Goal: Task Accomplishment & Management: Use online tool/utility

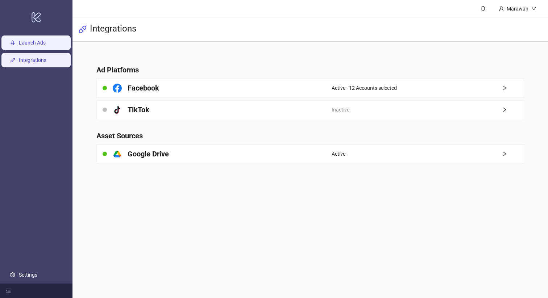
click at [43, 46] on link "Launch Ads" at bounding box center [32, 43] width 27 height 6
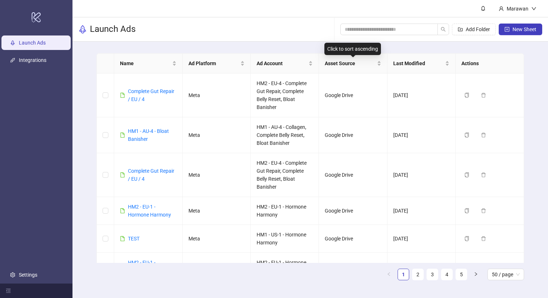
click at [344, 36] on div "Add Folder New Sheet" at bounding box center [441, 29] width 202 height 23
click at [365, 21] on div "Add Folder New Sheet" at bounding box center [441, 29] width 202 height 23
click at [373, 26] on input "search" at bounding box center [386, 29] width 83 height 8
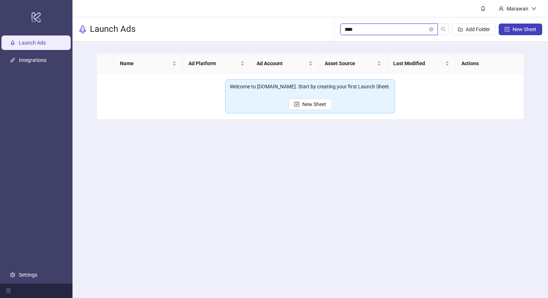
type input "*"
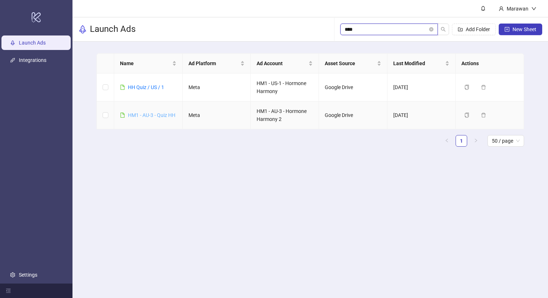
type input "****"
click at [160, 113] on link "HM1 - AU-3 - Quiz HH" at bounding box center [151, 115] width 47 height 6
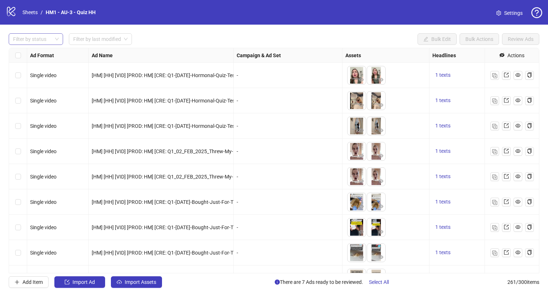
click at [31, 35] on div at bounding box center [32, 39] width 44 height 10
click at [35, 45] on div "Filter by status Filter by last modified Bulk Edit Bulk Actions Review Ads Ad F…" at bounding box center [274, 161] width 548 height 272
click at [42, 44] on div at bounding box center [32, 39] width 44 height 10
click at [42, 54] on div "Draft" at bounding box center [36, 54] width 43 height 8
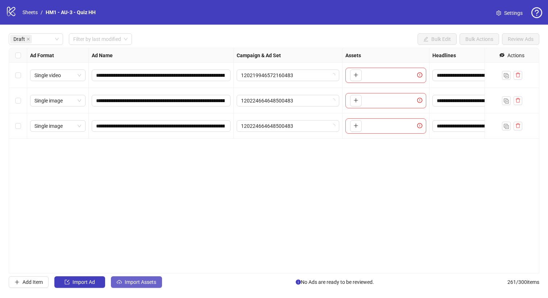
click at [150, 282] on span "Import Assets" at bounding box center [141, 283] width 32 height 6
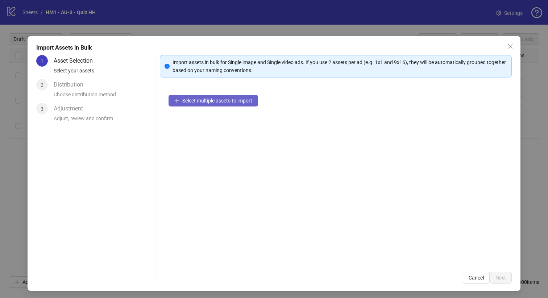
click at [239, 106] on button "Select multiple assets to import" at bounding box center [214, 101] width 90 height 12
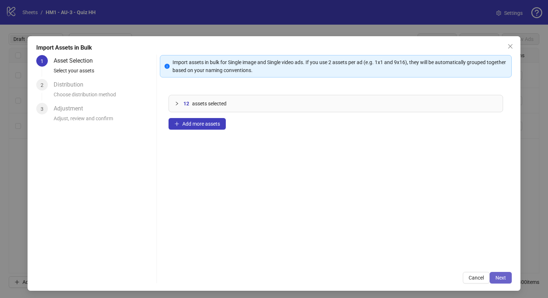
click at [497, 273] on button "Next" at bounding box center [501, 278] width 22 height 12
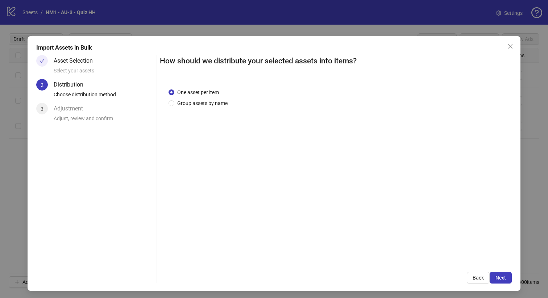
click at [210, 106] on span "Group assets by name" at bounding box center [202, 103] width 56 height 8
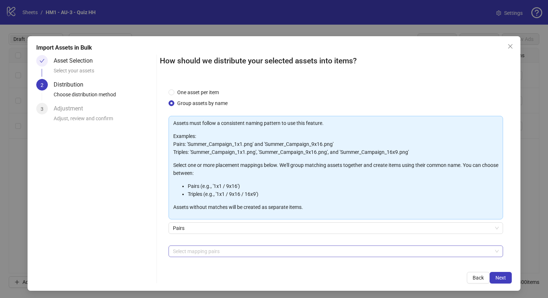
click at [273, 255] on div at bounding box center [332, 252] width 325 height 10
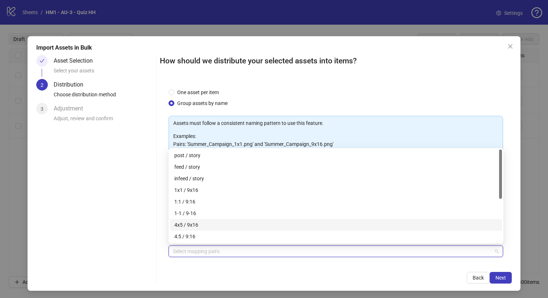
click at [268, 225] on div "4x5 / 9x16" at bounding box center [335, 225] width 323 height 8
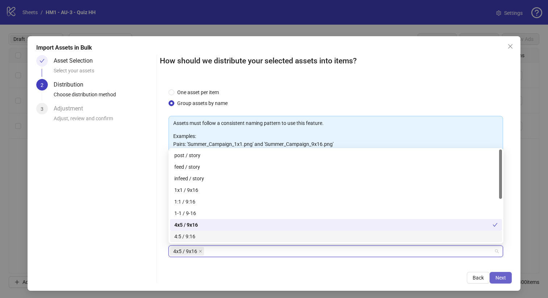
click at [497, 281] on button "Next" at bounding box center [501, 278] width 22 height 12
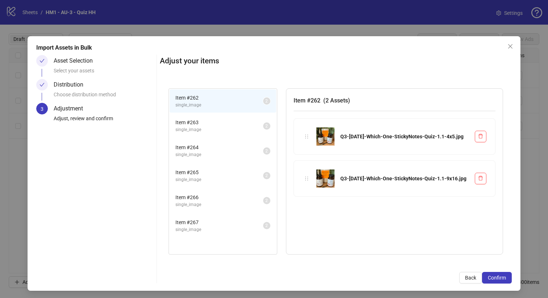
click at [497, 281] on span "Confirm" at bounding box center [497, 278] width 18 height 6
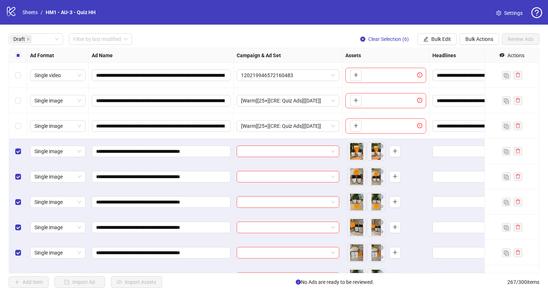
scroll to position [18, 0]
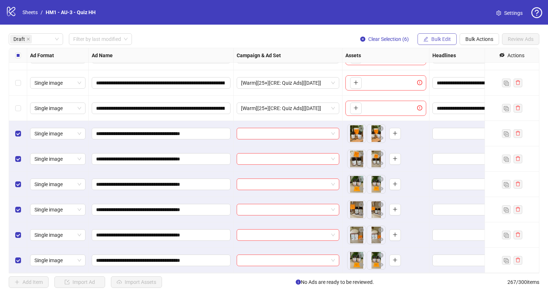
click at [448, 42] on span "Bulk Edit" at bounding box center [441, 39] width 20 height 6
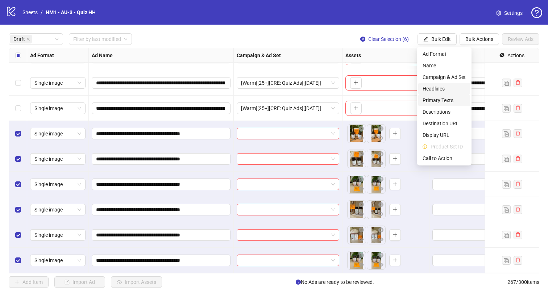
click at [447, 100] on span "Primary Texts" at bounding box center [444, 100] width 43 height 8
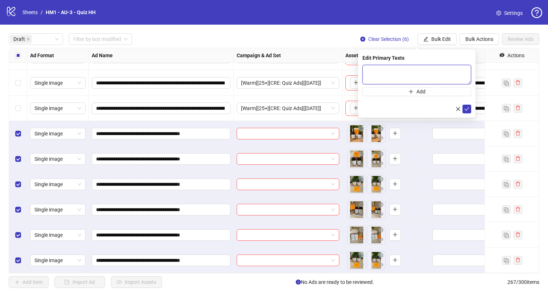
click at [421, 72] on textarea at bounding box center [417, 75] width 109 height 20
paste textarea "**********"
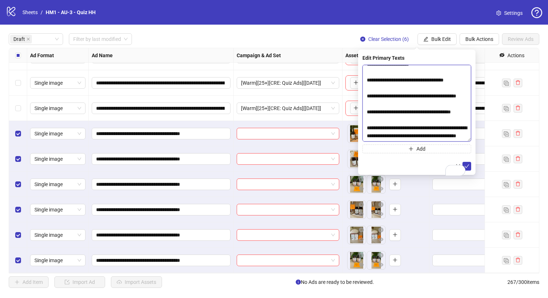
scroll to position [282, 0]
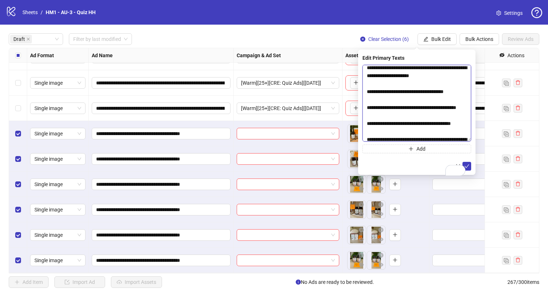
drag, startPoint x: 470, startPoint y: 82, endPoint x: 471, endPoint y: 223, distance: 141.1
click at [471, 175] on div "Edit Primary Texts Add" at bounding box center [416, 112] width 117 height 125
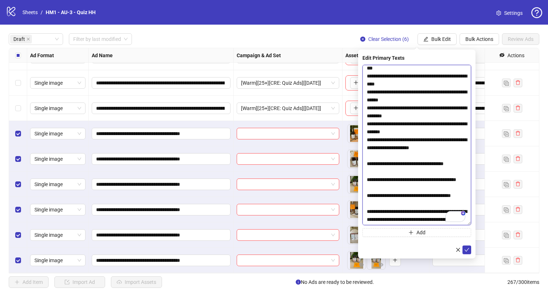
scroll to position [282, 0]
click at [389, 164] on textarea "To enrich screen reader interactions, please activate Accessibility in Grammarl…" at bounding box center [417, 145] width 109 height 161
type textarea "**********"
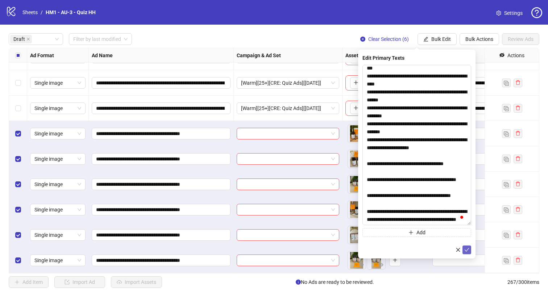
click at [468, 249] on icon "check" at bounding box center [466, 250] width 5 height 5
click at [443, 38] on span "Bulk Edit" at bounding box center [441, 39] width 20 height 6
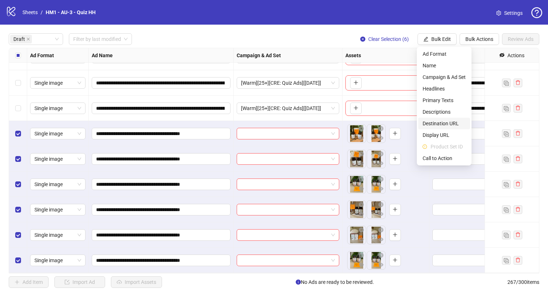
click at [451, 125] on span "Destination URL" at bounding box center [444, 124] width 43 height 8
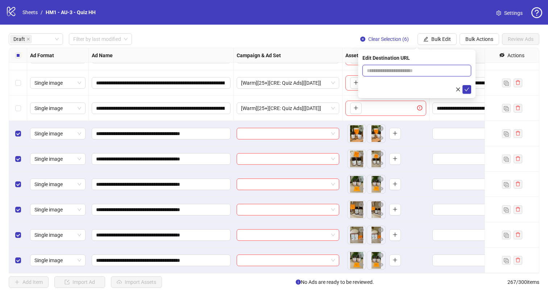
click at [433, 73] on input "text" at bounding box center [414, 71] width 94 height 8
paste input "**********"
type input "**********"
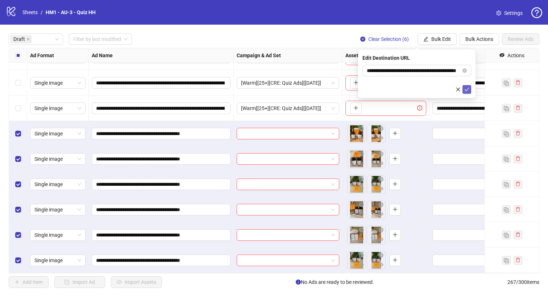
click at [467, 90] on icon "check" at bounding box center [466, 89] width 5 height 5
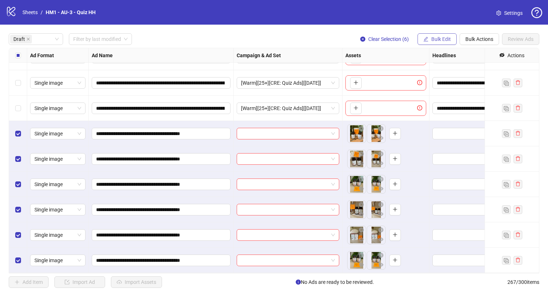
click at [430, 42] on button "Bulk Edit" at bounding box center [437, 39] width 39 height 12
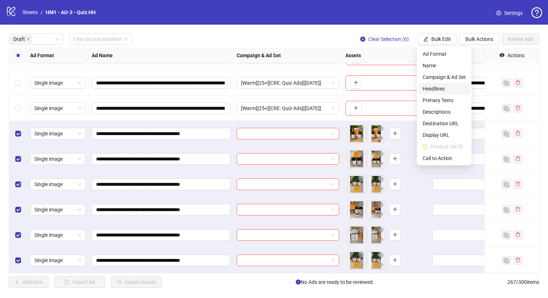
click at [438, 88] on span "Headlines" at bounding box center [444, 89] width 43 height 8
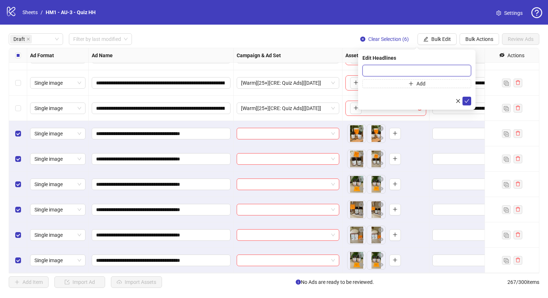
click at [421, 67] on input "text" at bounding box center [417, 71] width 109 height 12
paste input "**********"
type input "**********"
click at [465, 101] on icon "check" at bounding box center [467, 101] width 5 height 4
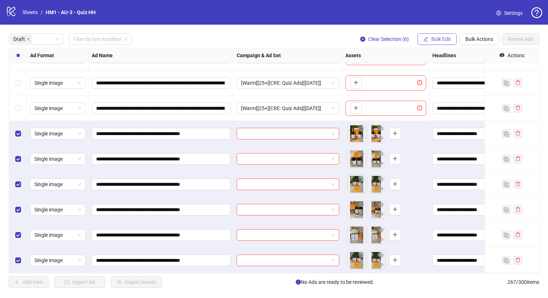
click at [431, 42] on button "Bulk Edit" at bounding box center [437, 39] width 39 height 12
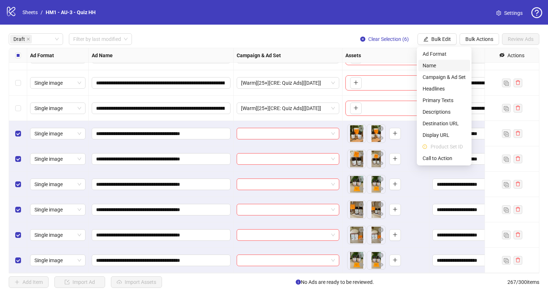
click at [430, 64] on span "Name" at bounding box center [444, 66] width 43 height 8
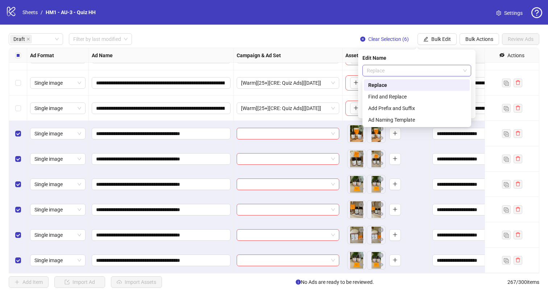
click at [387, 66] on span "Replace" at bounding box center [417, 70] width 100 height 11
click at [397, 107] on div "Add Prefix and Suffix" at bounding box center [416, 108] width 97 height 8
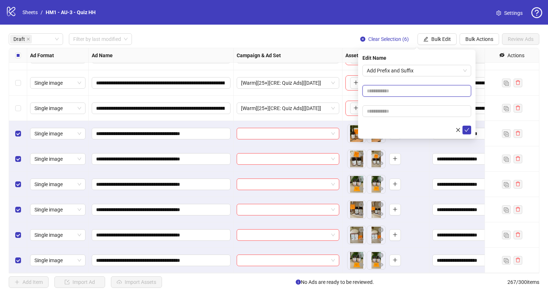
click at [393, 91] on input "text" at bounding box center [417, 91] width 109 height 12
type input "**********"
click at [429, 107] on input "text" at bounding box center [417, 112] width 109 height 12
paste input "**********"
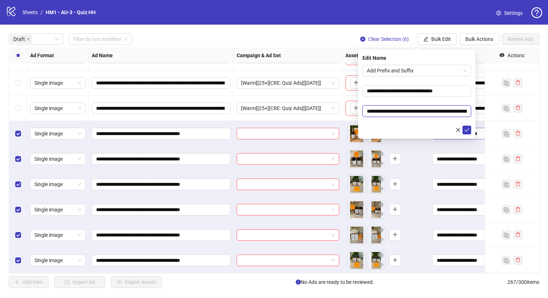
scroll to position [0, 76]
type input "**********"
click at [466, 130] on icon "check" at bounding box center [466, 130] width 5 height 5
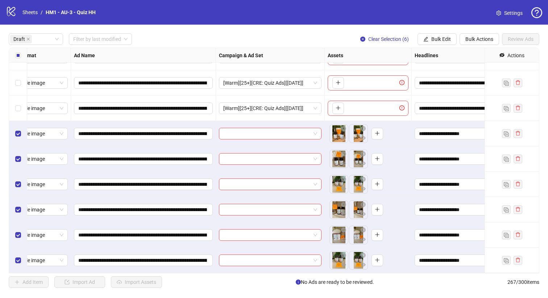
scroll to position [18, 0]
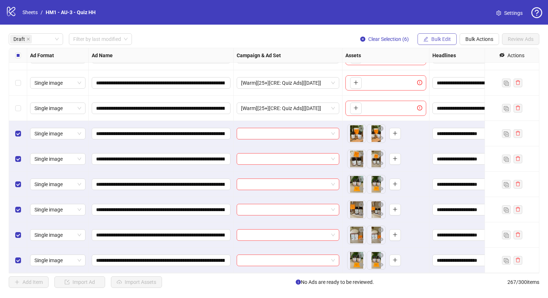
click at [432, 41] on span "Bulk Edit" at bounding box center [441, 39] width 20 height 6
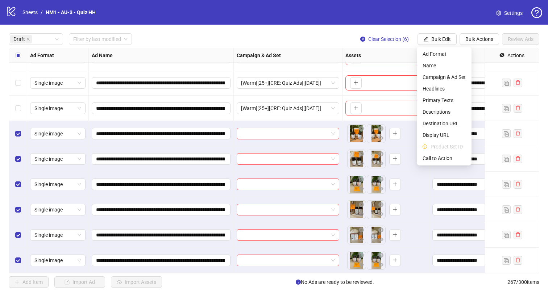
click at [443, 151] on li "Product Set ID" at bounding box center [444, 147] width 52 height 12
click at [444, 158] on span "Call to Action" at bounding box center [444, 158] width 43 height 8
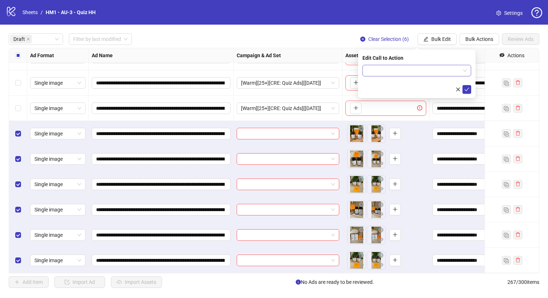
click at [429, 70] on input "search" at bounding box center [414, 70] width 94 height 11
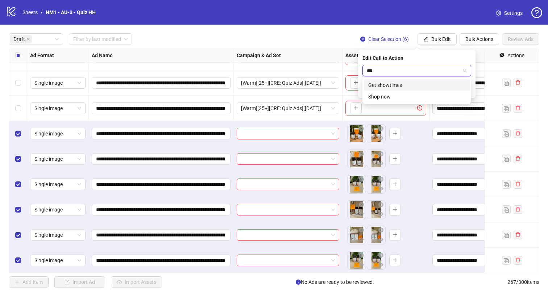
type input "****"
click at [405, 80] on div "Shop now" at bounding box center [417, 85] width 106 height 12
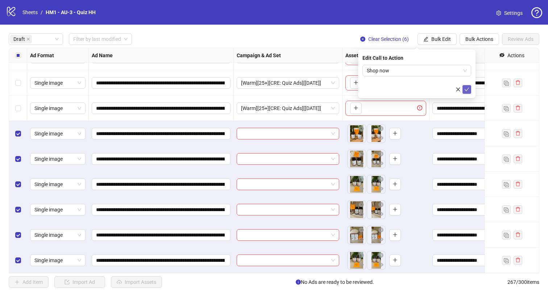
click at [464, 86] on button "submit" at bounding box center [467, 89] width 9 height 9
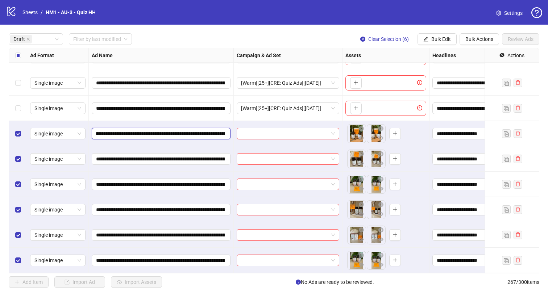
scroll to position [0, 139]
drag, startPoint x: 182, startPoint y: 134, endPoint x: 145, endPoint y: 131, distance: 36.4
click at [145, 131] on input "**********" at bounding box center [160, 134] width 129 height 8
click at [444, 41] on span "Bulk Edit" at bounding box center [441, 39] width 20 height 6
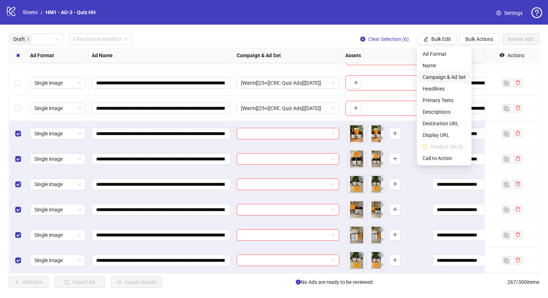
click at [452, 79] on span "Campaign & Ad Set" at bounding box center [444, 77] width 43 height 8
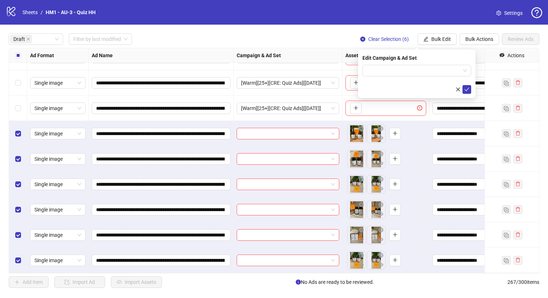
click at [422, 65] on div "Edit Campaign & Ad Set" at bounding box center [416, 74] width 117 height 49
click at [423, 68] on input "search" at bounding box center [414, 70] width 94 height 11
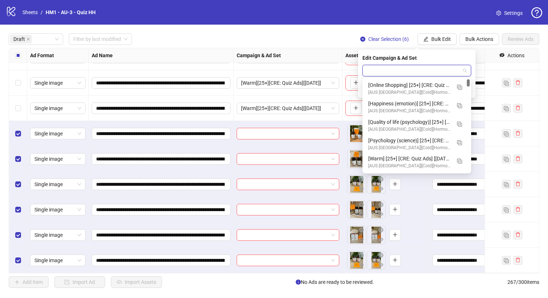
drag, startPoint x: 468, startPoint y: 84, endPoint x: 467, endPoint y: 81, distance: 3.7
click at [467, 81] on div at bounding box center [468, 82] width 3 height 7
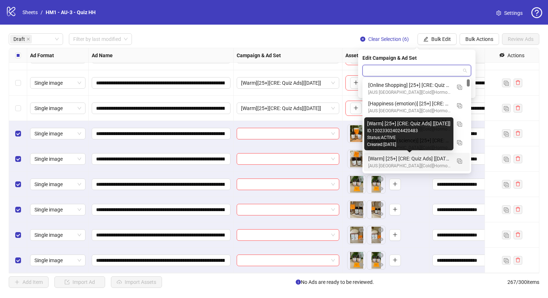
click at [437, 156] on div "[Warm] [25+] [CRE: Quiz Ads] [[DATE]]" at bounding box center [409, 159] width 83 height 8
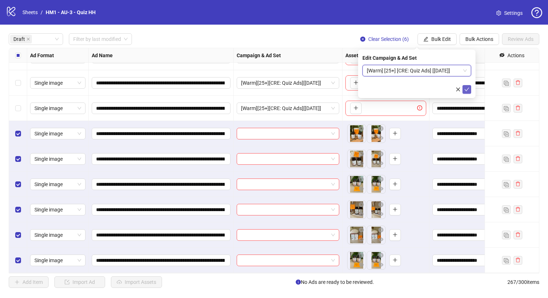
click at [464, 89] on button "submit" at bounding box center [467, 89] width 9 height 9
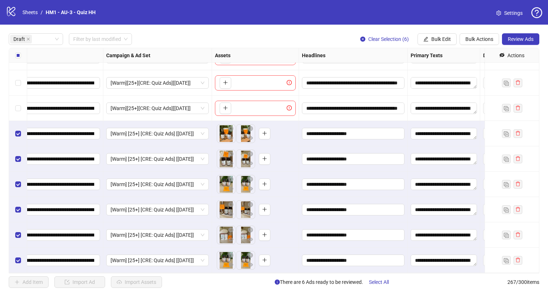
scroll to position [18, 15]
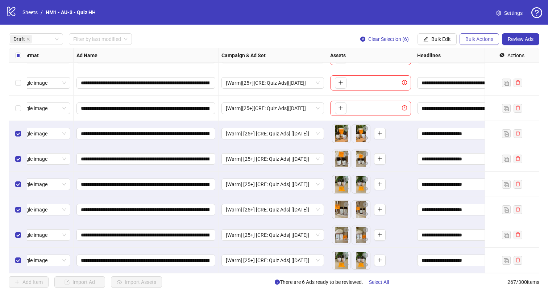
click at [480, 44] on button "Bulk Actions" at bounding box center [480, 39] width 40 height 12
click at [495, 77] on span "Duplicate with assets" at bounding box center [490, 77] width 50 height 8
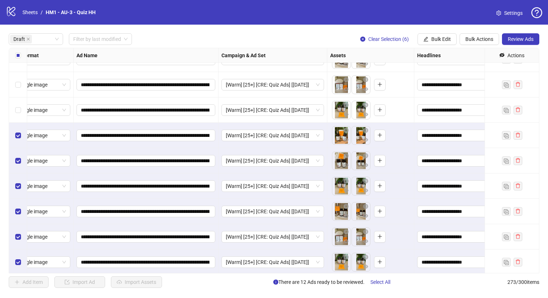
scroll to position [170, 15]
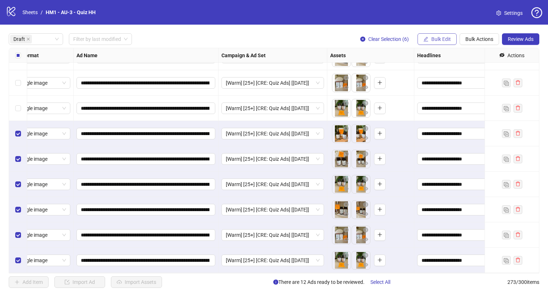
click at [424, 38] on icon "edit" at bounding box center [425, 39] width 5 height 5
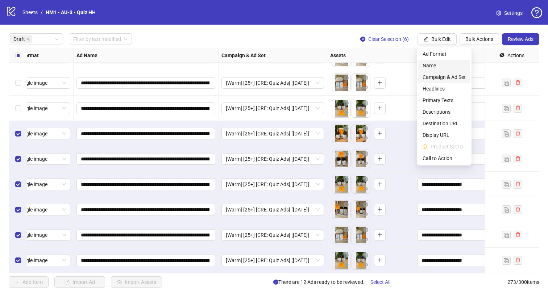
click at [447, 75] on span "Campaign & Ad Set" at bounding box center [444, 77] width 43 height 8
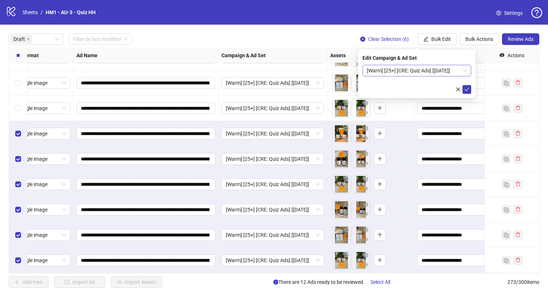
click at [441, 71] on span "[Warm] [25+] [CRE: Quiz Ads] [[DATE]]" at bounding box center [417, 70] width 100 height 11
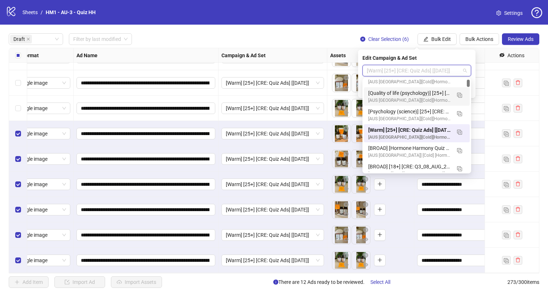
scroll to position [29, 0]
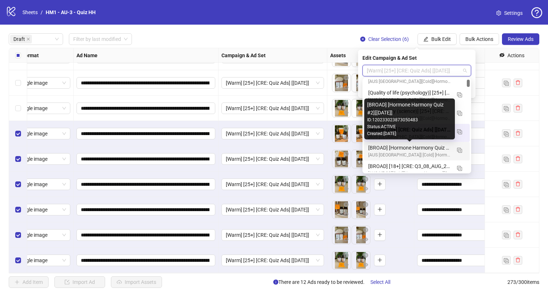
click at [434, 147] on div "[BROAD] [Hormone Harmony Quiz #2][[DATE]]" at bounding box center [409, 148] width 83 height 8
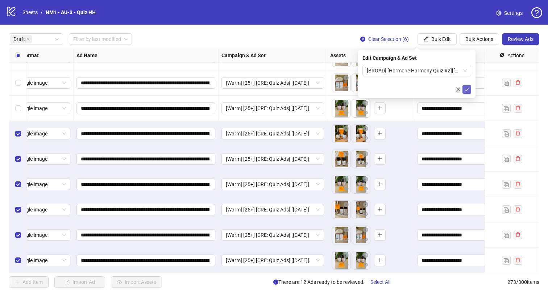
click at [467, 90] on icon "check" at bounding box center [466, 89] width 5 height 5
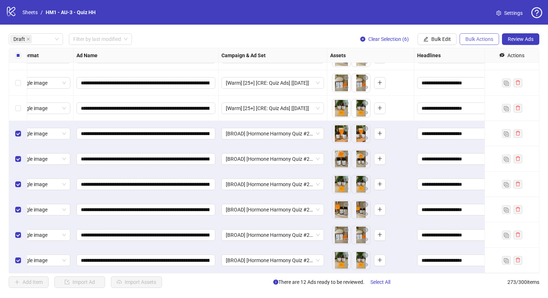
click at [484, 37] on span "Bulk Actions" at bounding box center [480, 39] width 28 height 6
click at [505, 77] on span "Duplicate with assets" at bounding box center [490, 77] width 50 height 8
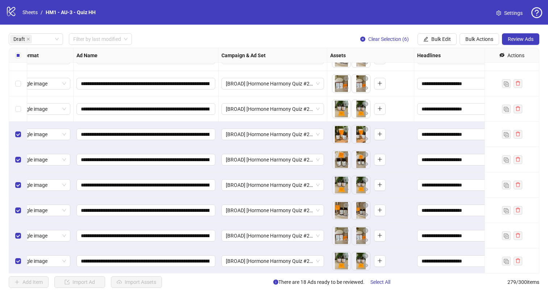
scroll to position [322, 15]
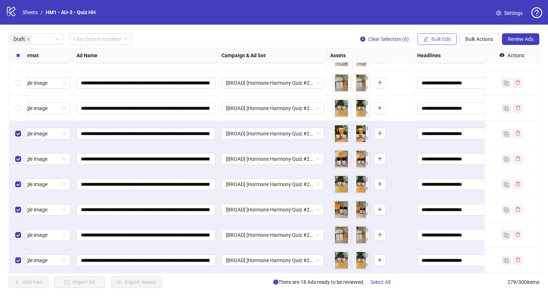
click at [442, 40] on span "Bulk Edit" at bounding box center [441, 39] width 20 height 6
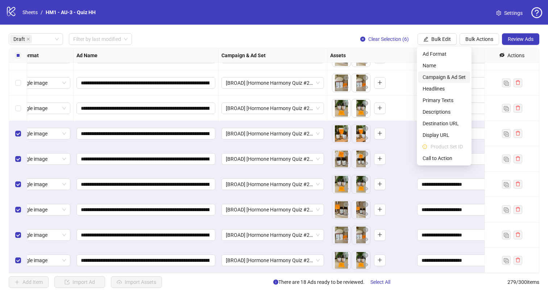
click at [455, 78] on span "Campaign & Ad Set" at bounding box center [444, 77] width 43 height 8
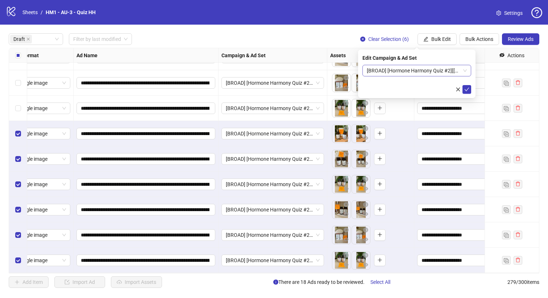
click at [442, 70] on span "[BROAD] [Hormone Harmony Quiz #2][[DATE]]" at bounding box center [417, 70] width 100 height 11
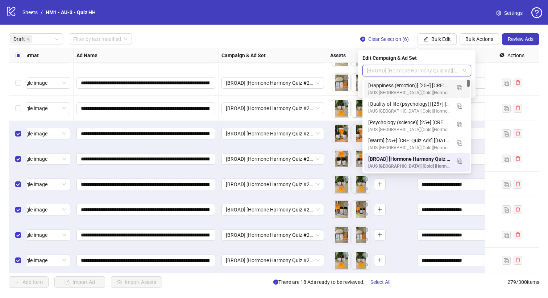
scroll to position [0, 0]
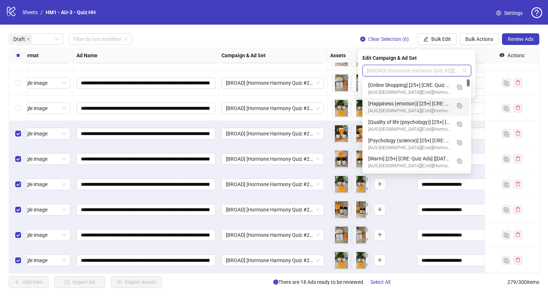
drag, startPoint x: 468, startPoint y: 83, endPoint x: 468, endPoint y: 74, distance: 9.8
click at [468, 74] on body "**********" at bounding box center [274, 149] width 548 height 298
click at [433, 84] on div "[Online Shopping] [25+] [CRE: Quiz Ads] [[DATE]] - Copy 4" at bounding box center [409, 85] width 83 height 8
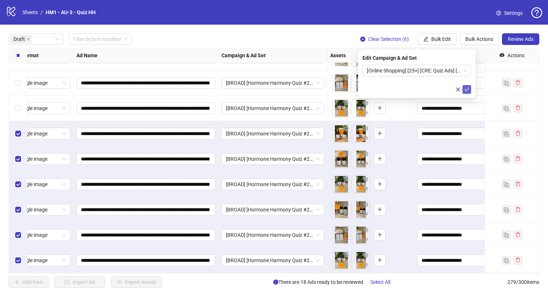
click at [467, 87] on icon "check" at bounding box center [466, 89] width 5 height 5
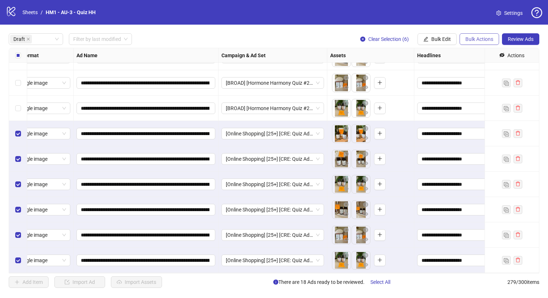
click at [473, 38] on span "Bulk Actions" at bounding box center [480, 39] width 28 height 6
click at [484, 77] on span "Duplicate with assets" at bounding box center [490, 77] width 50 height 8
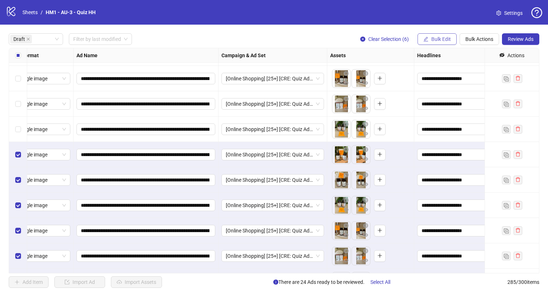
scroll to position [475, 15]
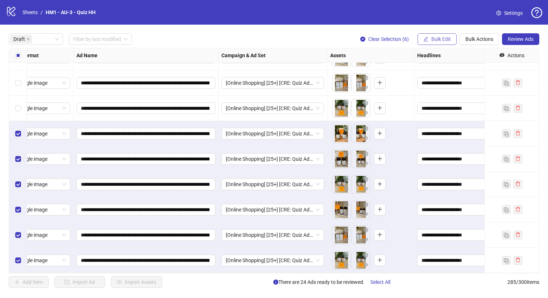
click at [441, 41] on span "Bulk Edit" at bounding box center [441, 39] width 20 height 6
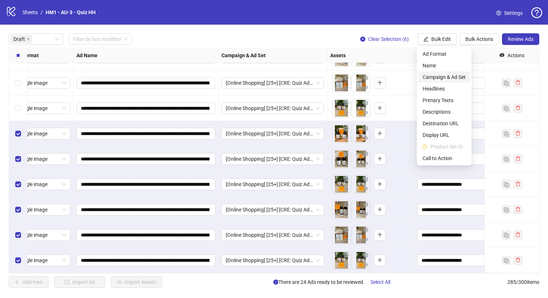
click at [451, 75] on span "Campaign & Ad Set" at bounding box center [444, 77] width 43 height 8
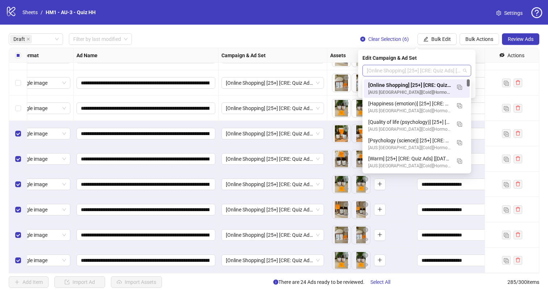
click at [438, 75] on span "[Online Shopping] [25+] [CRE: Quiz Ads] [[DATE]] - Copy 4" at bounding box center [417, 70] width 100 height 11
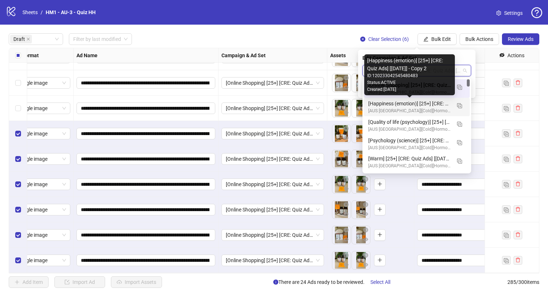
click at [429, 102] on div "[Happiness (emotion)] [25+] [CRE: Quiz Ads] [[DATE]] - Copy 2" at bounding box center [409, 104] width 83 height 8
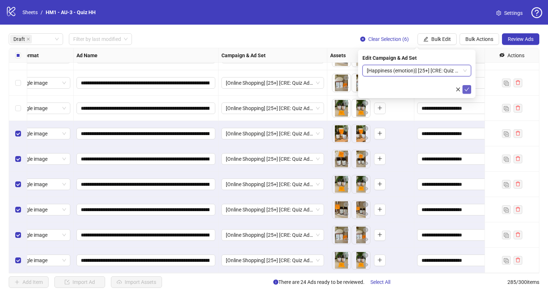
click at [465, 90] on icon "check" at bounding box center [466, 89] width 5 height 5
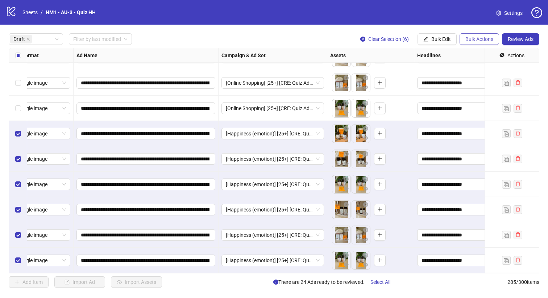
click at [478, 40] on span "Bulk Actions" at bounding box center [480, 39] width 28 height 6
click at [489, 76] on span "Duplicate with assets" at bounding box center [490, 77] width 50 height 8
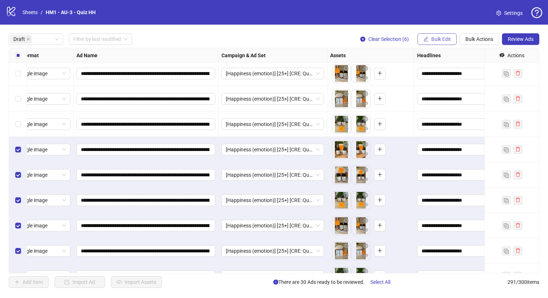
scroll to position [627, 15]
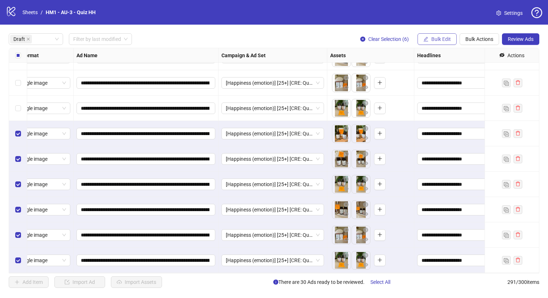
click at [442, 41] on span "Bulk Edit" at bounding box center [441, 39] width 20 height 6
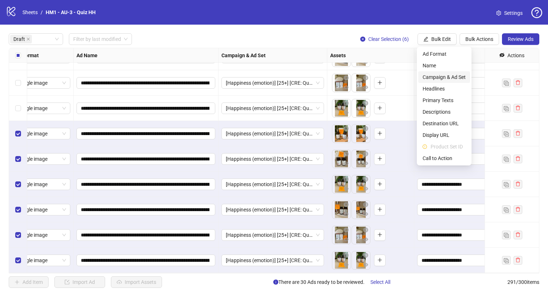
click at [461, 78] on span "Campaign & Ad Set" at bounding box center [444, 77] width 43 height 8
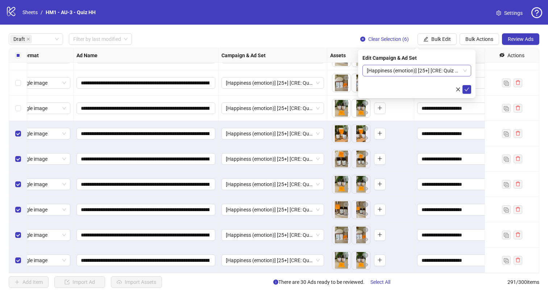
click at [442, 71] on span "[Happiness (emotion)] [25+] [CRE: Quiz Ads] [[DATE]] - Copy 2" at bounding box center [417, 70] width 100 height 11
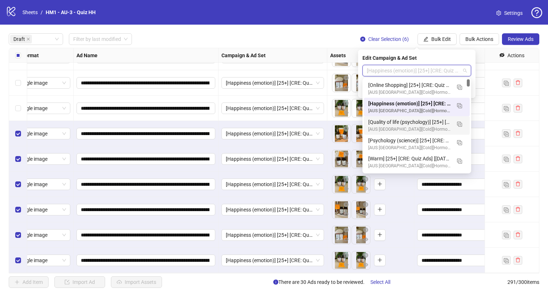
click at [431, 120] on div "[Quality of life (psychology)] [25+] [CRE: Quiz Ads] [[DATE]] - Copy" at bounding box center [409, 122] width 83 height 8
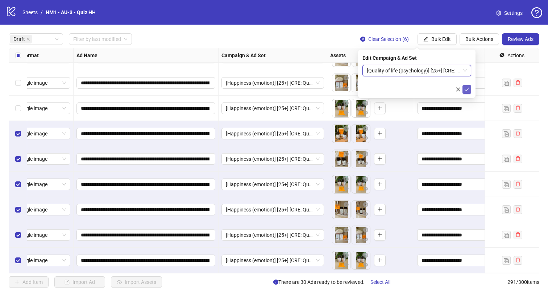
click at [467, 87] on icon "check" at bounding box center [466, 89] width 5 height 5
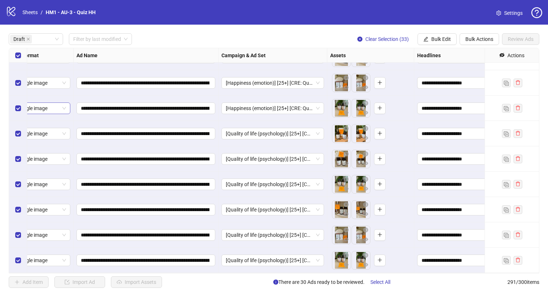
scroll to position [0, 15]
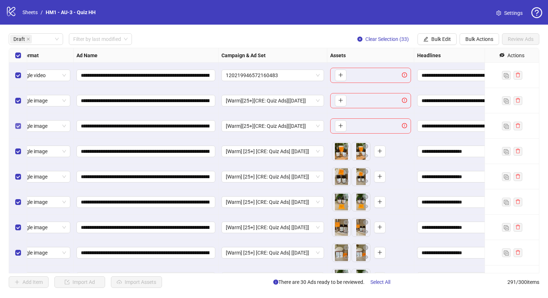
click at [20, 129] on label "Select row 3" at bounding box center [18, 126] width 6 height 8
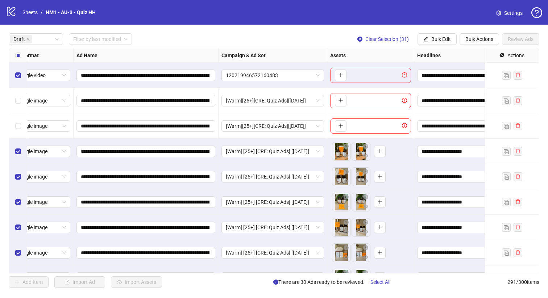
click at [18, 87] on div "Select row 1" at bounding box center [18, 75] width 18 height 25
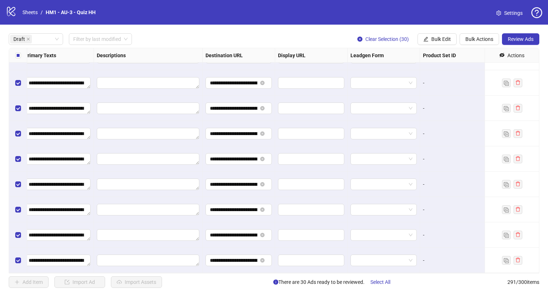
scroll to position [627, 583]
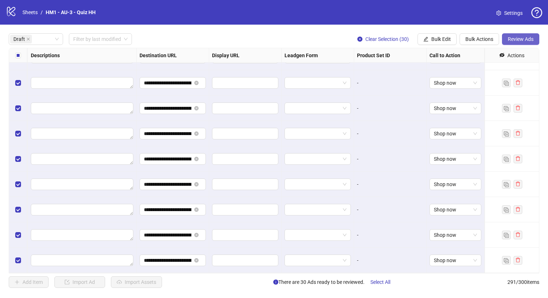
click at [518, 38] on span "Review Ads" at bounding box center [521, 39] width 26 height 6
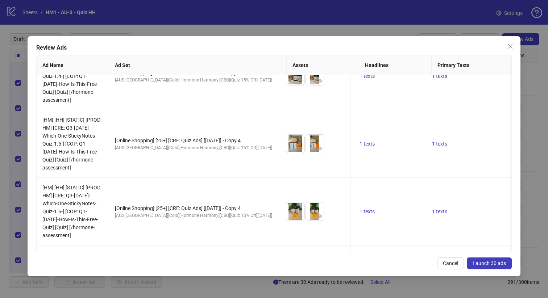
scroll to position [1250, 0]
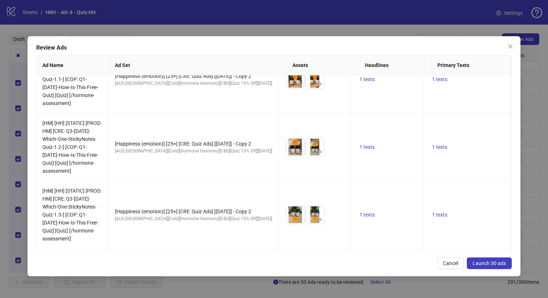
click at [499, 257] on div "Review Ads Ad Name Ad Set Assets Headlines Primary Texts Descriptions Destinati…" at bounding box center [274, 156] width 493 height 240
click at [497, 261] on span "Launch 30 ads" at bounding box center [489, 264] width 33 height 6
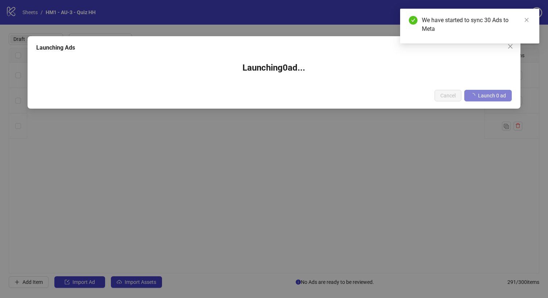
scroll to position [0, 583]
